Goal: Task Accomplishment & Management: Use online tool/utility

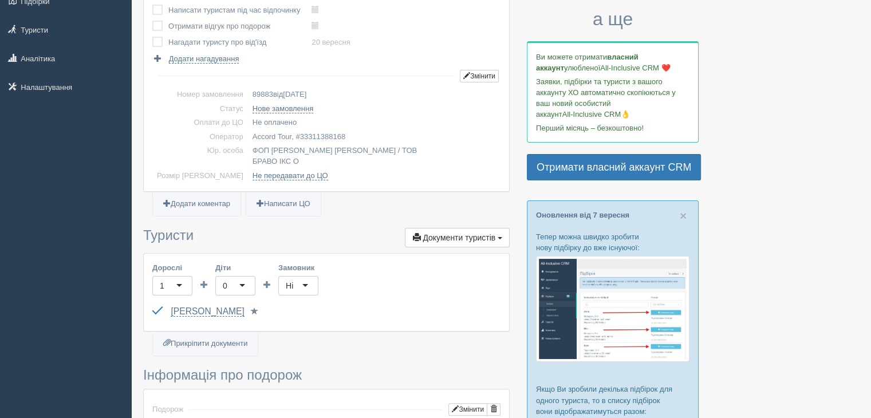
scroll to position [57, 0]
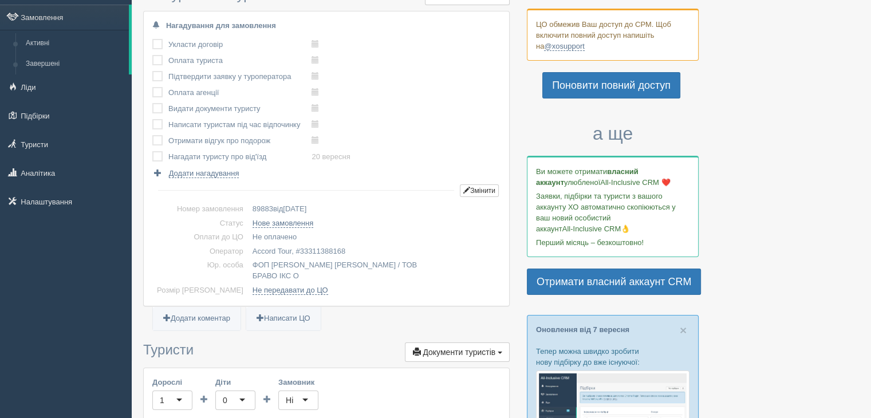
click at [152, 71] on label at bounding box center [152, 71] width 0 height 0
click at [0, 0] on input "checkbox" at bounding box center [0, 0] width 0 height 0
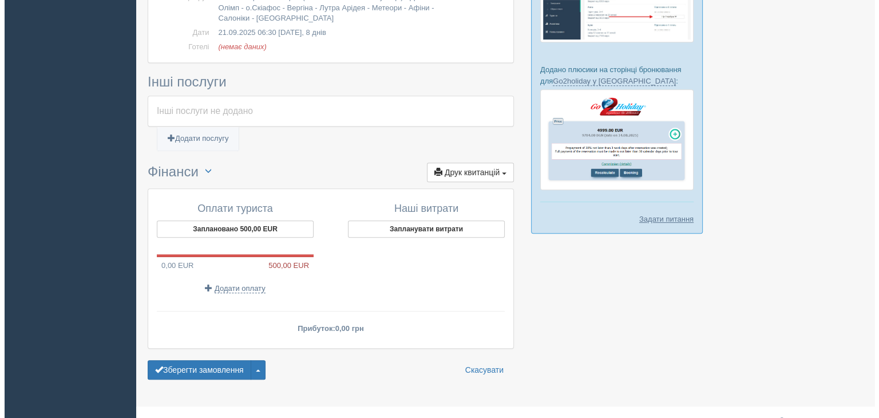
scroll to position [647, 0]
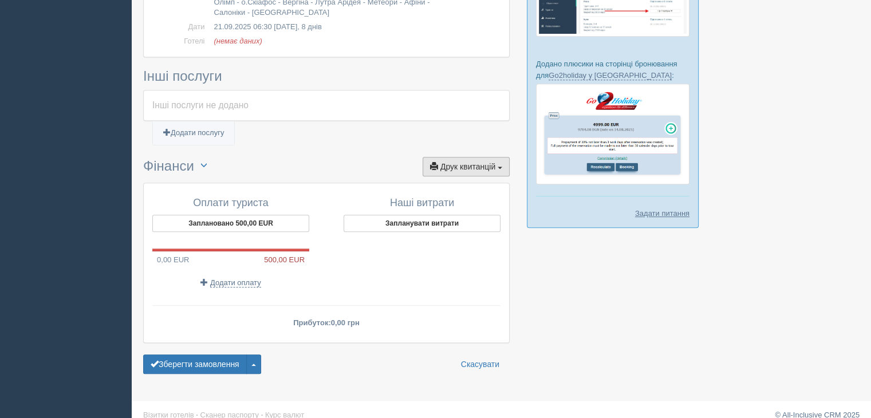
click at [485, 162] on span "Друк квитанцій" at bounding box center [467, 166] width 55 height 9
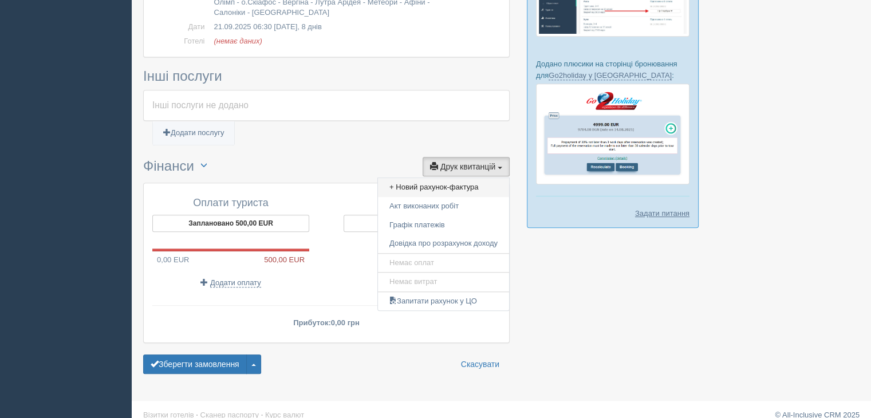
click at [480, 178] on link "+ Новий рахунок-фактура" at bounding box center [443, 187] width 131 height 19
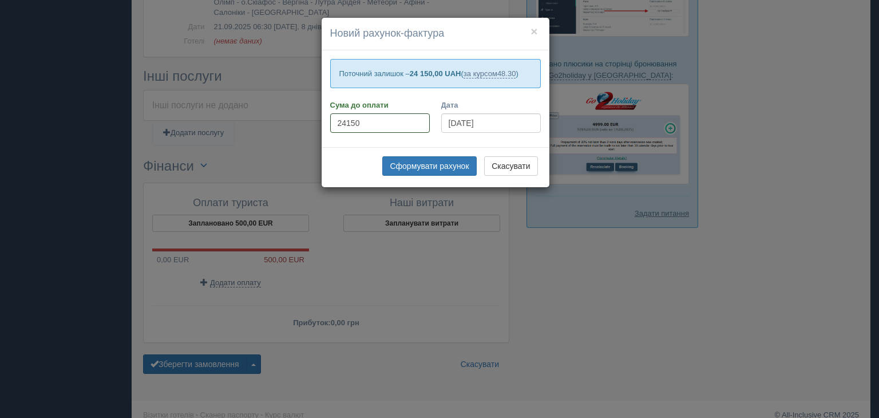
click at [361, 122] on input "24150" at bounding box center [380, 122] width 100 height 19
type input "24338"
click at [418, 162] on button "Сформувати рахунок" at bounding box center [429, 165] width 94 height 19
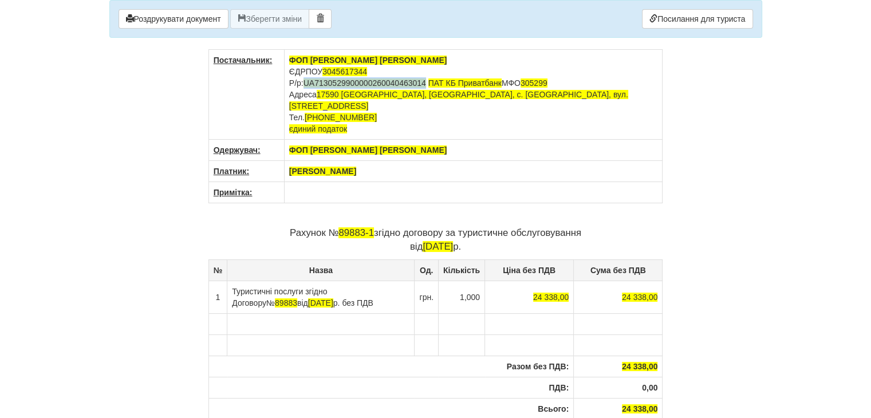
drag, startPoint x: 427, startPoint y: 81, endPoint x: 305, endPoint y: 85, distance: 122.6
click at [305, 85] on td "ФОП Гріус Ольга Володимирівна ЄДРПОУ 3045617344 Р/р: UA713052990000026004046301…" at bounding box center [473, 95] width 378 height 90
copy span "UA7130529900000260040463014"
drag, startPoint x: 428, startPoint y: 80, endPoint x: 303, endPoint y: 80, distance: 125.4
click at [303, 80] on td "ФОП Гріус Ольга Володимирівна ЄДРПОУ 3045617344 Р/р: UA713052990000026004046301…" at bounding box center [473, 95] width 378 height 90
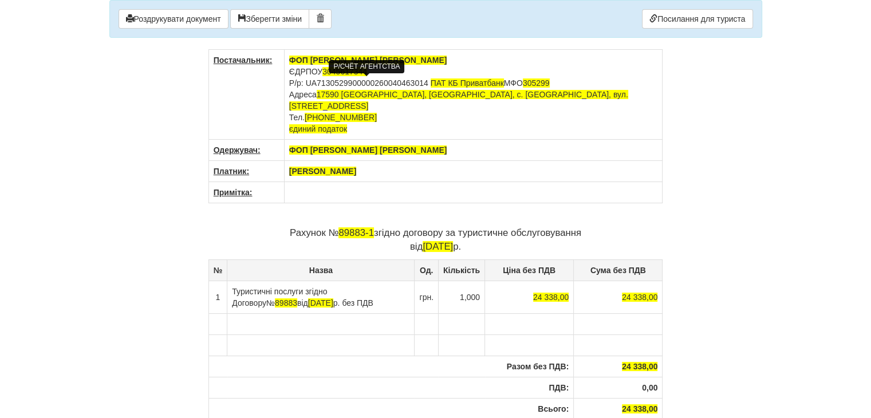
drag, startPoint x: 429, startPoint y: 82, endPoint x: 307, endPoint y: 79, distance: 122.5
click at [307, 79] on td "ФОП Гріус Ольга Володимирівна ЄДРПОУ 3045617344 Р/р: UA713052990000026004046301…" at bounding box center [473, 95] width 378 height 90
click at [444, 77] on td "ФОП Гріус Ольга Володимирівна ЄДРПОУ 3045617344 Р/р: UA713052990000026004046301…" at bounding box center [473, 95] width 378 height 90
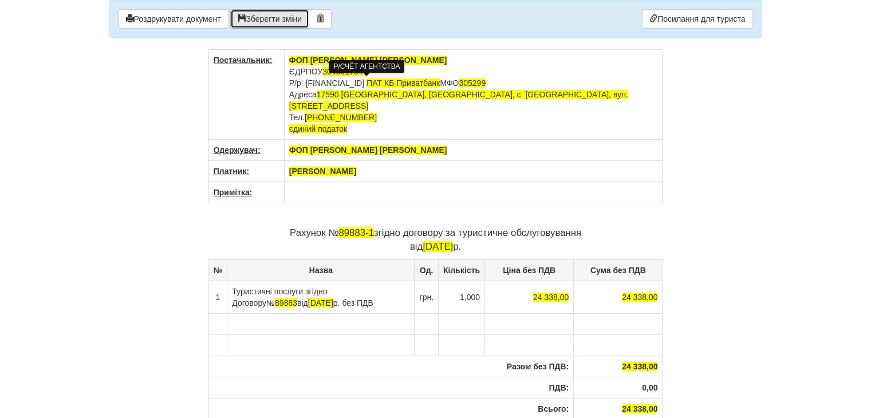
click at [246, 17] on span "button" at bounding box center [242, 18] width 8 height 8
click at [710, 18] on link "Посилання для туриста" at bounding box center [697, 18] width 110 height 19
